Goal: Check status: Check status

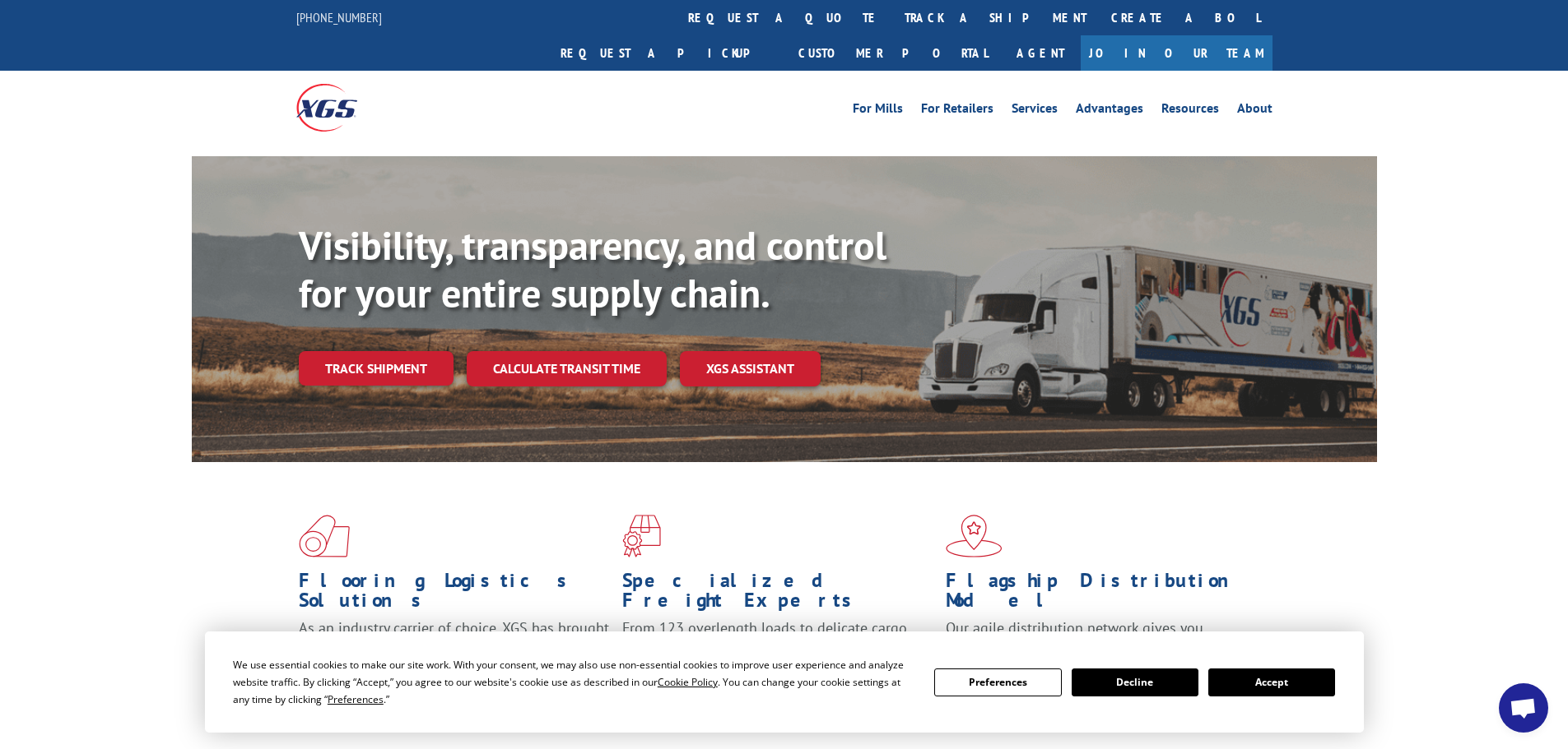
click at [1321, 689] on button "Accept" at bounding box center [1271, 683] width 127 height 28
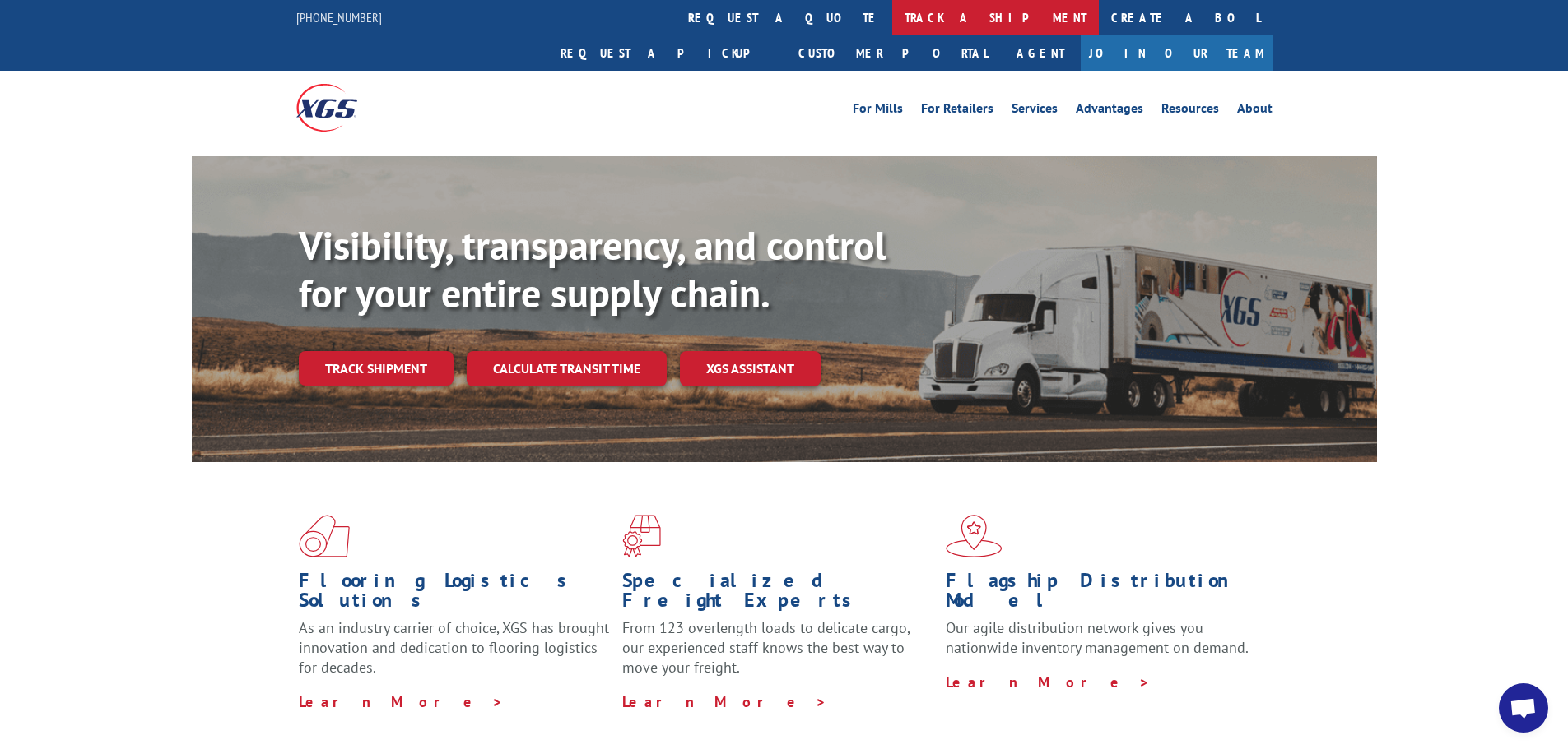
click at [892, 13] on link "track a shipment" at bounding box center [995, 18] width 206 height 35
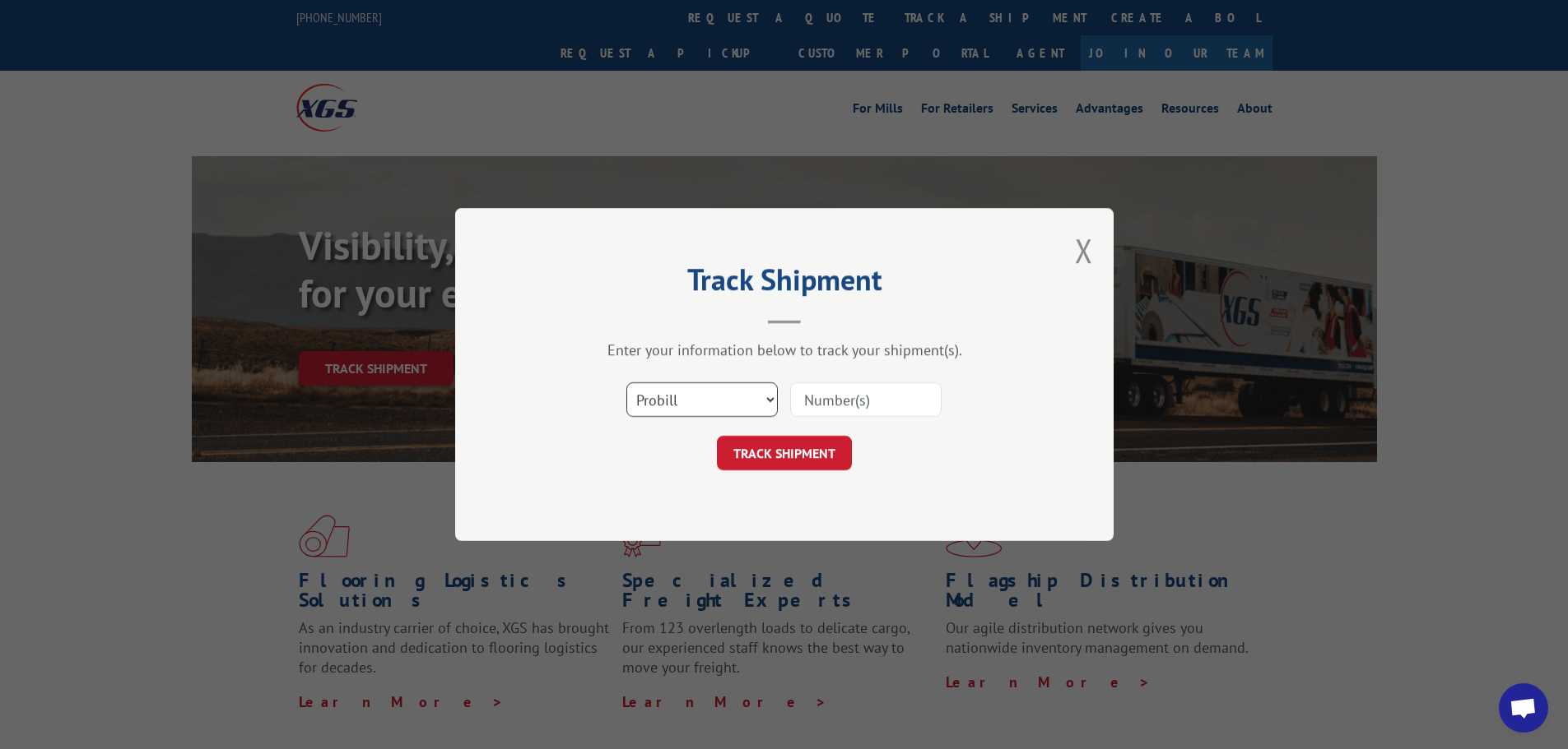
click at [758, 399] on select "Select category... Probill BOL PO" at bounding box center [702, 399] width 152 height 34
select select "po"
click at [626, 382] on select "Select category... Probill BOL PO" at bounding box center [702, 399] width 152 height 34
paste input "61508882"
type input "61508882"
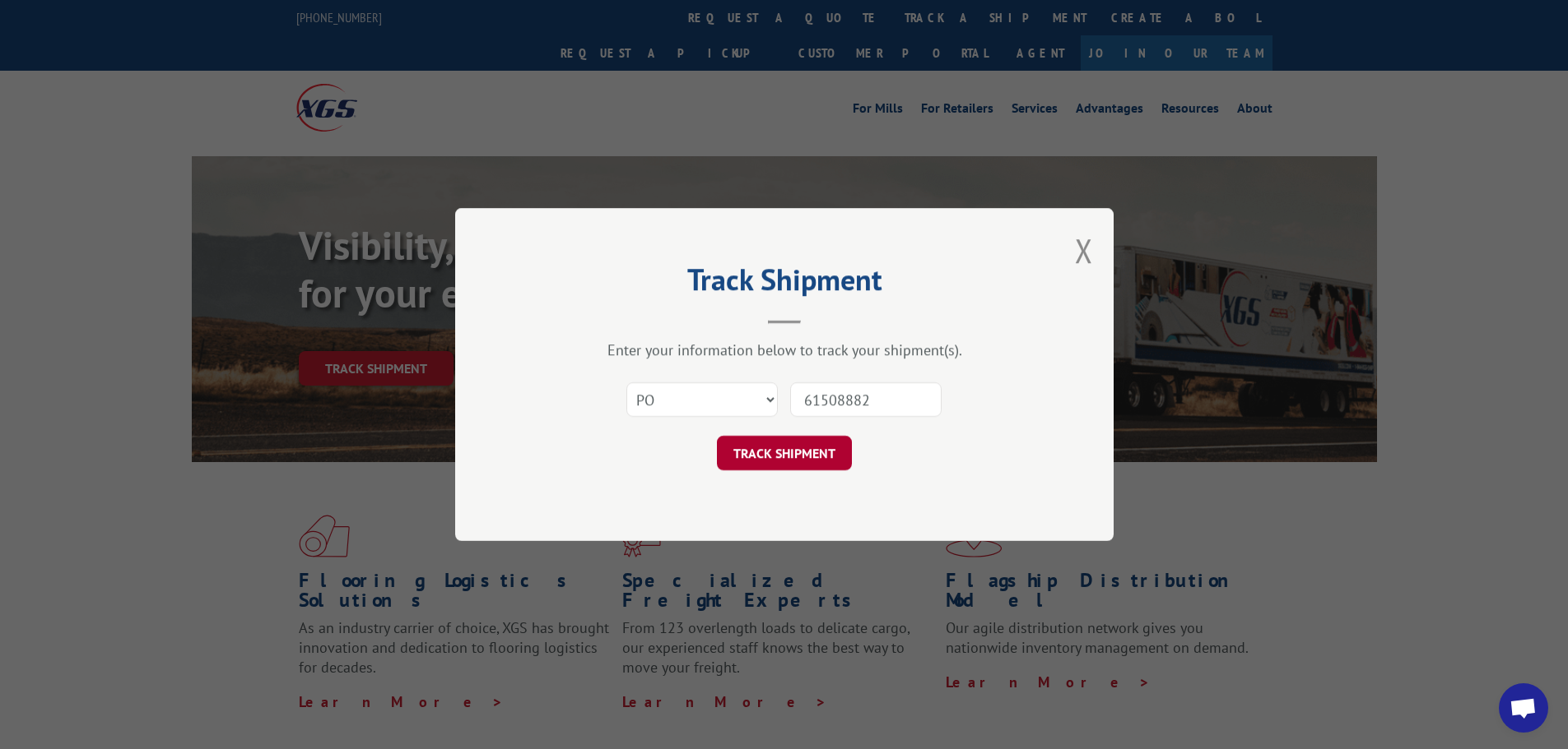
click at [810, 449] on button "TRACK SHIPMENT" at bounding box center [784, 452] width 135 height 34
